Goal: Task Accomplishment & Management: Use online tool/utility

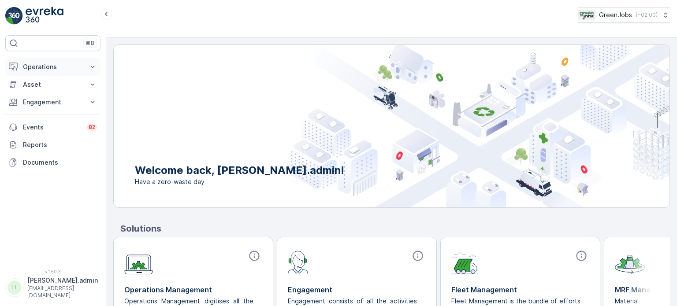
click at [42, 68] on p "Operations" at bounding box center [53, 67] width 60 height 9
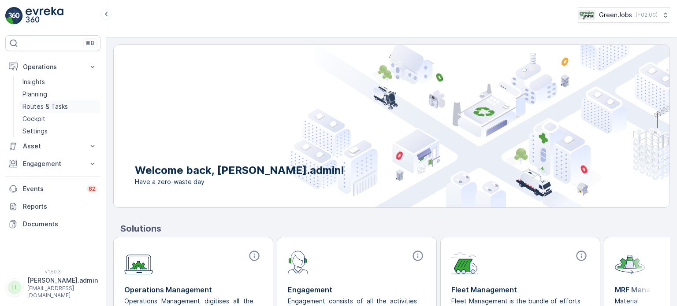
click at [37, 105] on p "Routes & Tasks" at bounding box center [44, 106] width 45 height 9
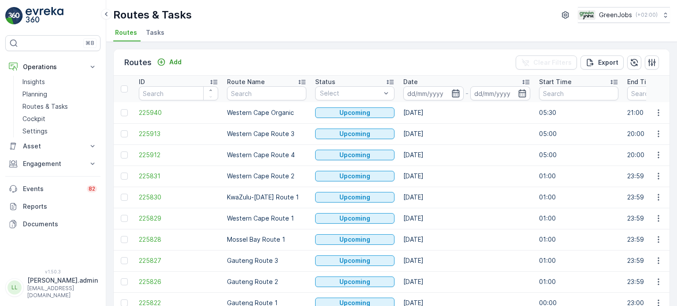
click at [455, 94] on icon "button" at bounding box center [455, 93] width 9 height 9
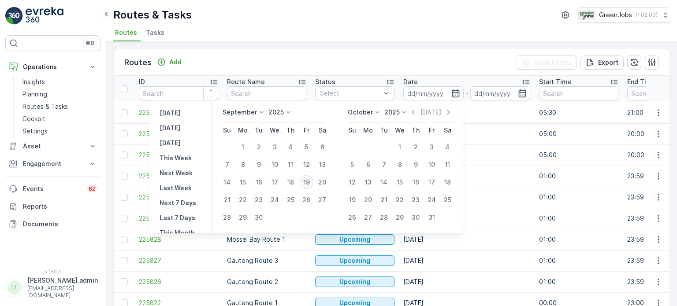
click at [305, 182] on div "19" at bounding box center [306, 182] width 14 height 14
type input "[DATE]"
click at [309, 179] on div "19" at bounding box center [306, 182] width 14 height 14
type input "[DATE]"
click at [309, 179] on div "19" at bounding box center [306, 182] width 14 height 14
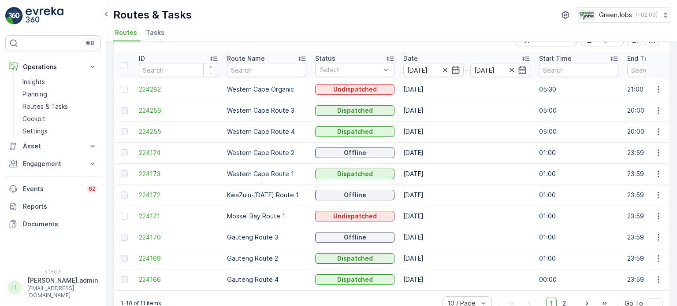
scroll to position [44, 0]
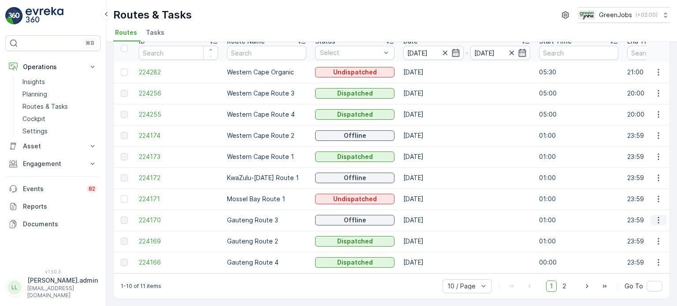
click at [657, 218] on icon "button" at bounding box center [658, 220] width 9 height 9
click at [639, 226] on span "See More Details" at bounding box center [637, 229] width 51 height 9
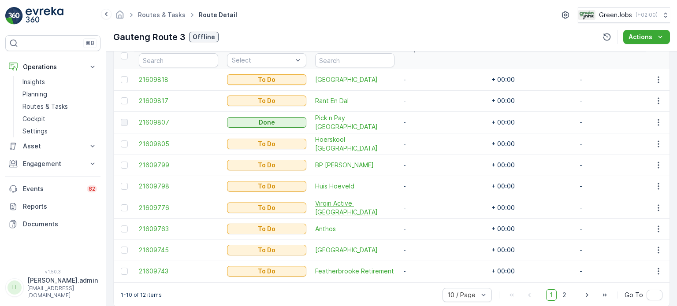
scroll to position [264, 0]
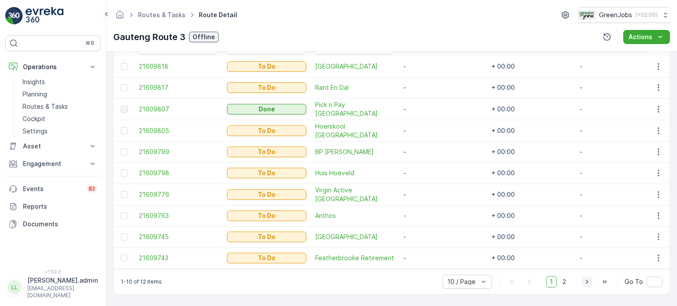
click at [585, 283] on icon "button" at bounding box center [586, 282] width 9 height 9
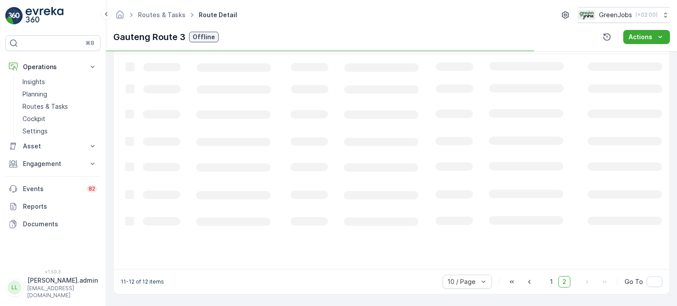
scroll to position [237, 0]
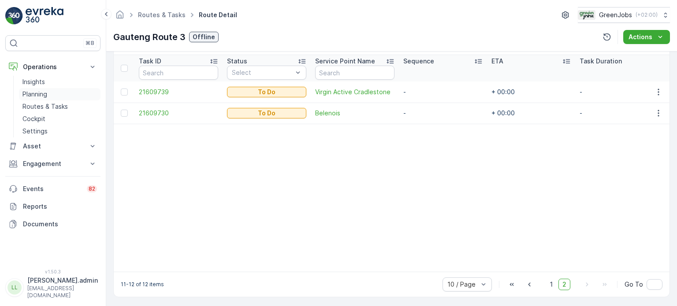
click at [39, 93] on p "Planning" at bounding box center [34, 94] width 25 height 9
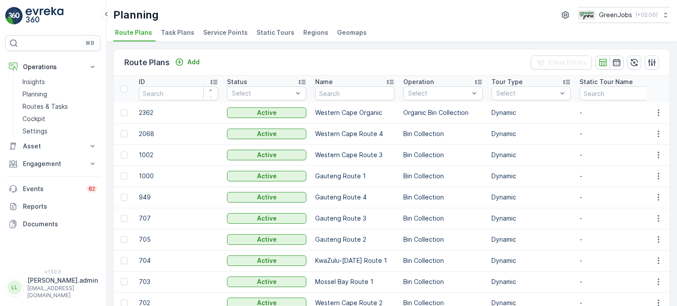
click at [228, 35] on span "Service Points" at bounding box center [225, 32] width 44 height 9
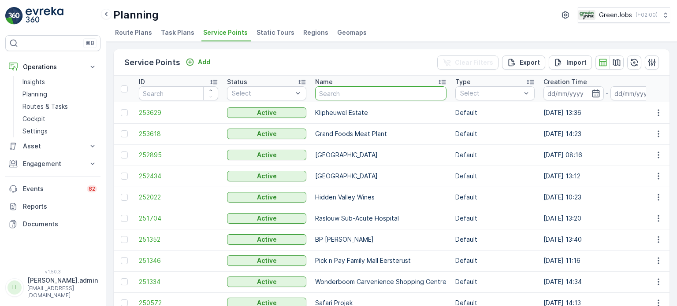
click at [345, 91] on input "text" at bounding box center [380, 93] width 131 height 14
type input "cradle"
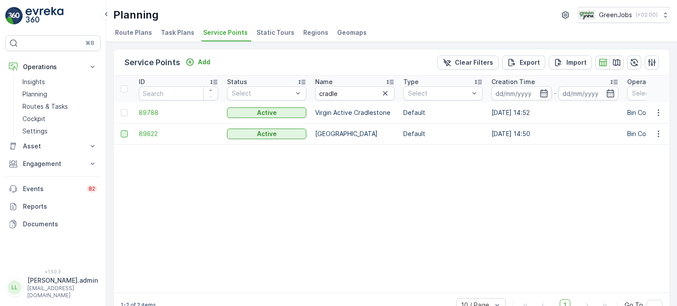
click at [125, 134] on div at bounding box center [124, 133] width 7 height 7
click at [121, 130] on input "checkbox" at bounding box center [121, 130] width 0 height 0
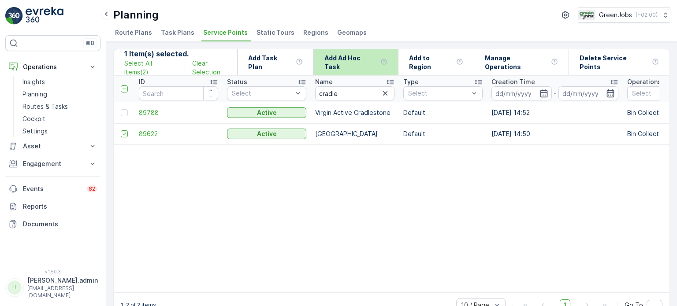
click at [351, 59] on p "Add Ad Hoc Task" at bounding box center [350, 63] width 52 height 18
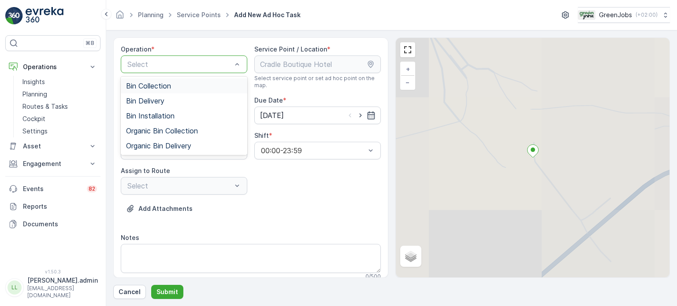
click at [184, 83] on div "Bin Collection" at bounding box center [184, 86] width 116 height 8
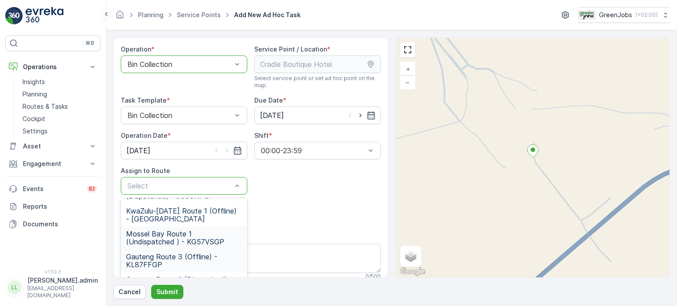
scroll to position [127, 0]
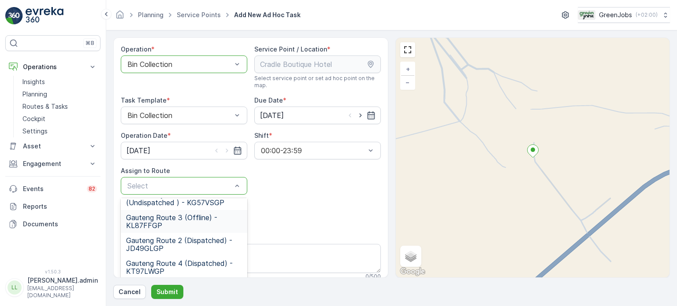
click at [162, 218] on span "Gauteng Route 3 (Offline) - KL87FFGP" at bounding box center [184, 222] width 116 height 16
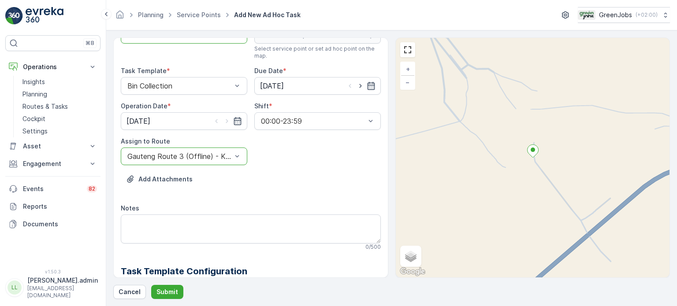
scroll to position [44, 0]
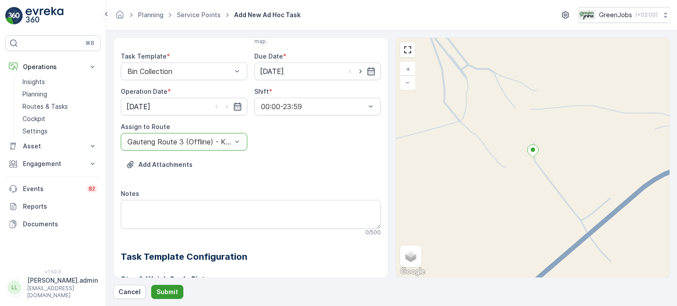
click at [169, 289] on p "Submit" at bounding box center [167, 292] width 22 height 9
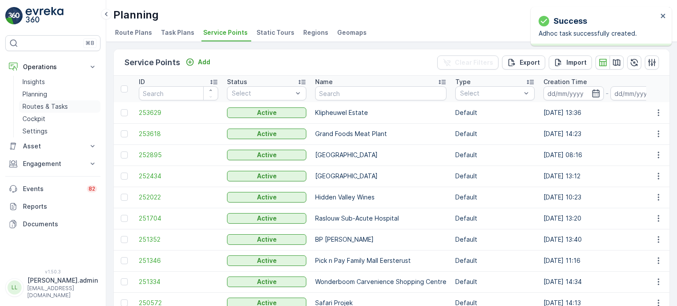
click at [57, 107] on p "Routes & Tasks" at bounding box center [44, 106] width 45 height 9
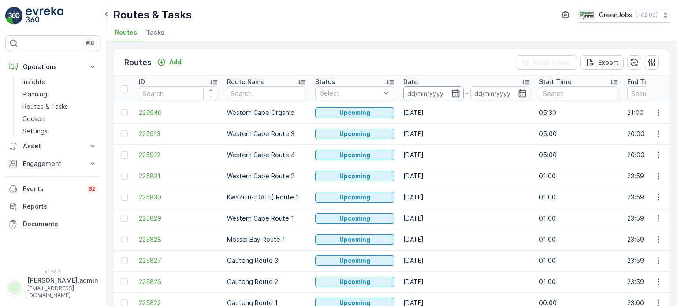
click at [449, 97] on input at bounding box center [433, 93] width 60 height 14
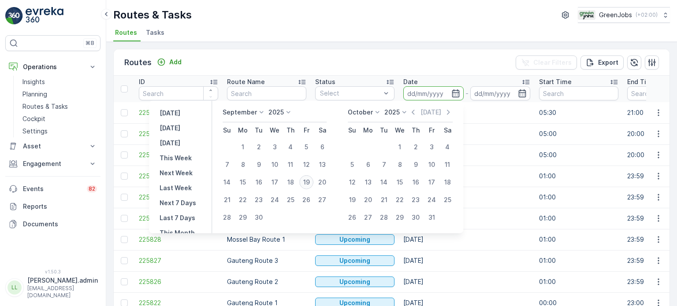
click at [305, 181] on div "19" at bounding box center [306, 182] width 14 height 14
type input "[DATE]"
click at [306, 181] on div "19" at bounding box center [306, 182] width 14 height 14
type input "[DATE]"
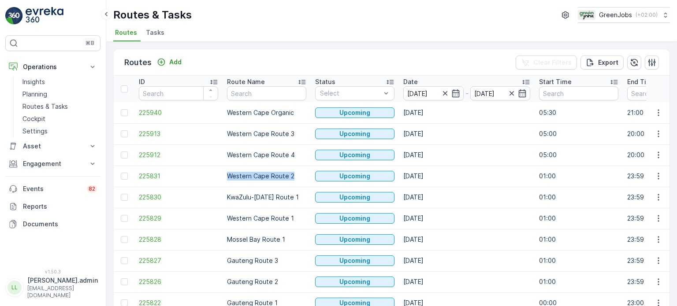
click at [306, 181] on td "Western Cape Route 2" at bounding box center [266, 176] width 88 height 21
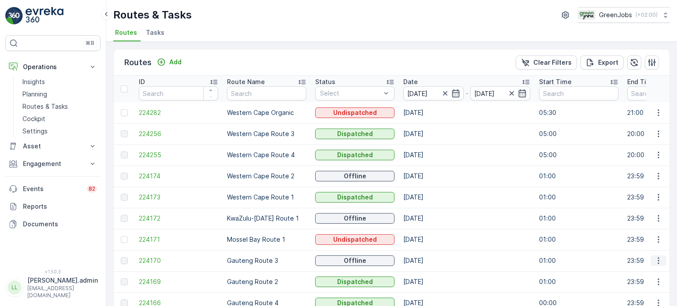
click at [654, 258] on icon "button" at bounding box center [658, 260] width 9 height 9
click at [629, 274] on span "See More Details" at bounding box center [637, 273] width 51 height 9
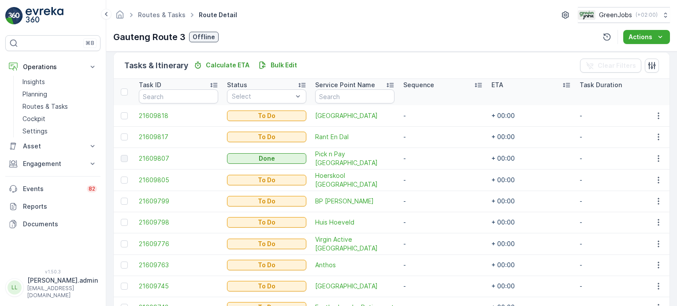
scroll to position [264, 0]
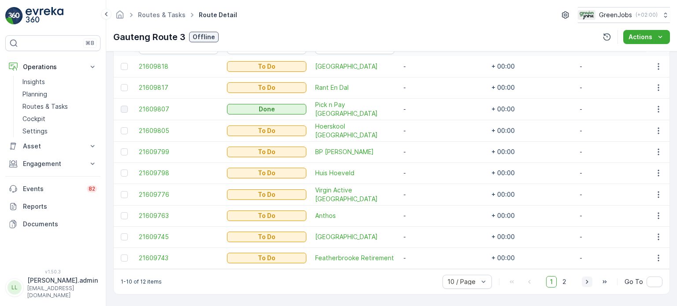
click at [587, 282] on icon "button" at bounding box center [586, 282] width 9 height 9
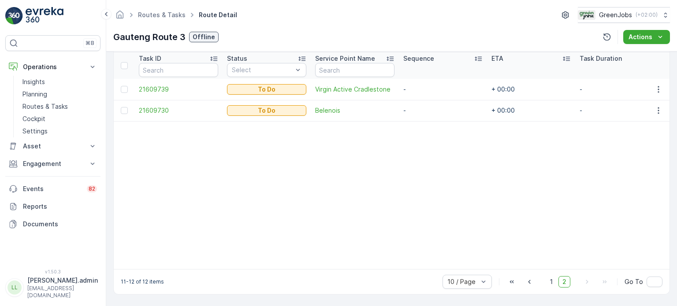
scroll to position [242, 0]
click at [531, 283] on icon "button" at bounding box center [529, 282] width 9 height 9
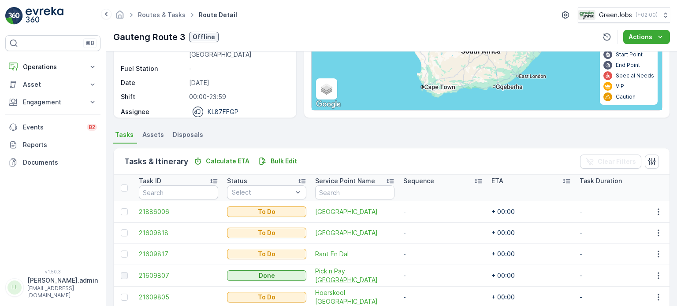
scroll to position [132, 0]
